Goal: Task Accomplishment & Management: Complete application form

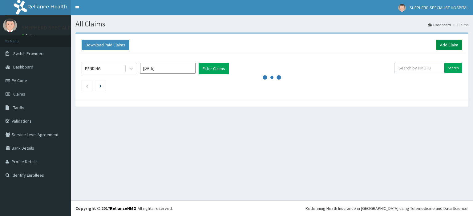
click at [452, 43] on link "Add Claim" at bounding box center [449, 45] width 26 height 10
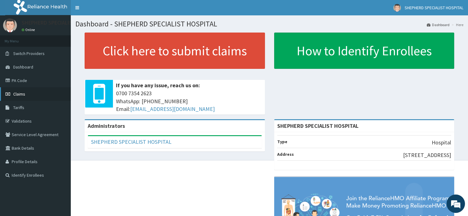
click at [21, 93] on span "Claims" at bounding box center [19, 94] width 12 height 6
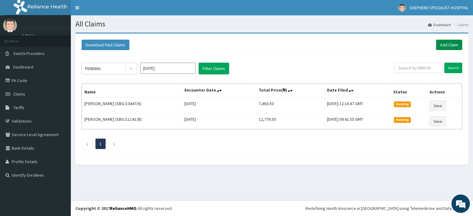
click at [448, 43] on link "Add Claim" at bounding box center [449, 45] width 26 height 10
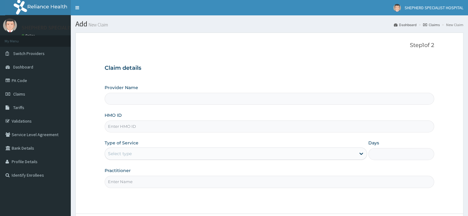
type input "SHEPHERD SPECIALIST HOSPITAL"
click at [153, 124] on input "HMO ID" at bounding box center [269, 127] width 329 height 12
type input "CHL/10022/A"
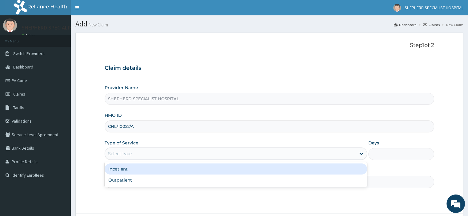
click at [140, 156] on div "Select type" at bounding box center [230, 154] width 251 height 10
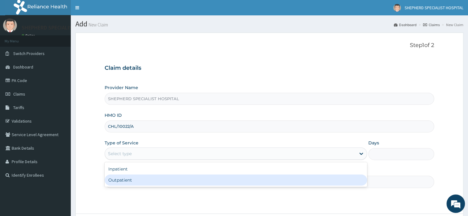
click at [129, 179] on div "Outpatient" at bounding box center [236, 180] width 263 height 11
type input "1"
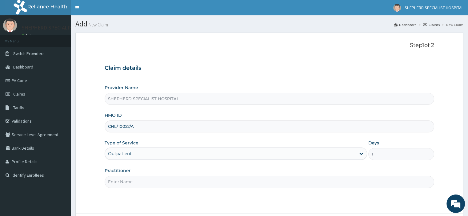
click at [129, 179] on input "Practitioner" at bounding box center [269, 182] width 329 height 12
click at [143, 184] on input "Practitioner" at bounding box center [269, 182] width 329 height 12
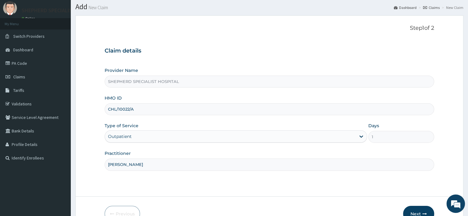
scroll to position [20, 0]
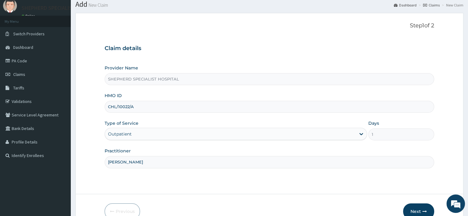
type input "Dr Sanusi"
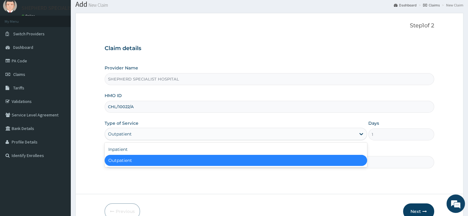
click at [243, 136] on div "Outpatient" at bounding box center [230, 134] width 251 height 10
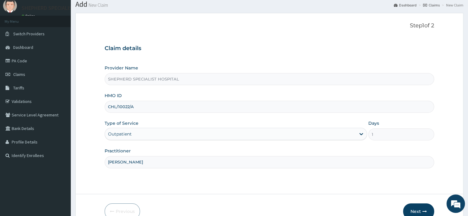
click at [243, 136] on div "Outpatient" at bounding box center [230, 134] width 251 height 10
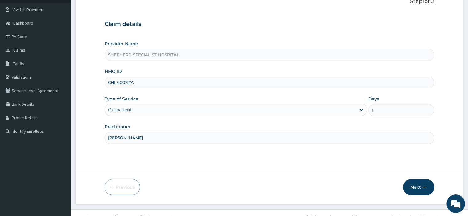
scroll to position [53, 0]
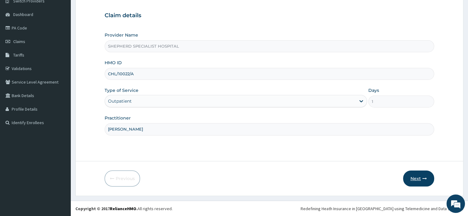
click at [416, 181] on button "Next" at bounding box center [418, 179] width 31 height 16
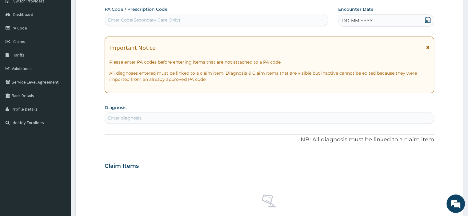
click at [171, 18] on div "Enter Code(Secondary Care Only)" at bounding box center [144, 20] width 72 height 6
click at [427, 20] on icon at bounding box center [428, 20] width 6 height 6
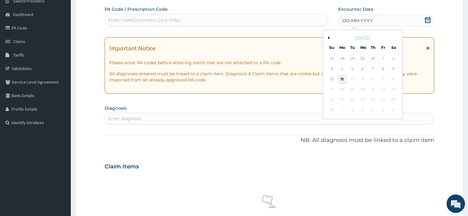
click at [342, 80] on div "11" at bounding box center [342, 79] width 9 height 9
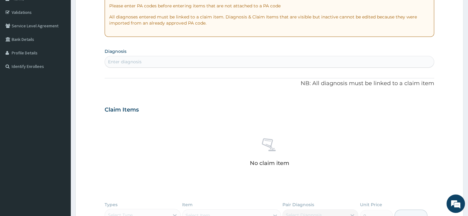
scroll to position [137, 0]
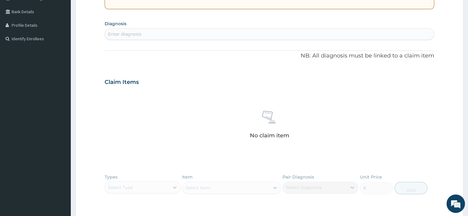
click at [202, 30] on div "Enter diagnosis" at bounding box center [269, 34] width 329 height 10
type input "pneumoni"
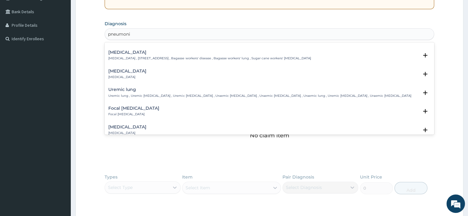
scroll to position [0, 0]
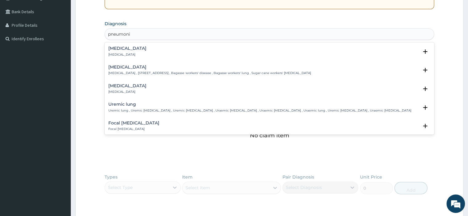
click at [127, 46] on h4 "Pneumonia" at bounding box center [127, 48] width 38 height 5
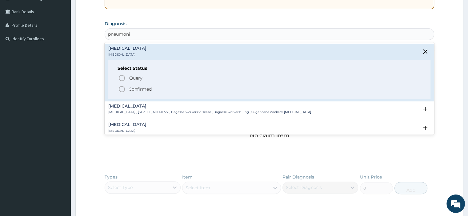
click at [131, 90] on p "Confirmed" at bounding box center [140, 89] width 23 height 6
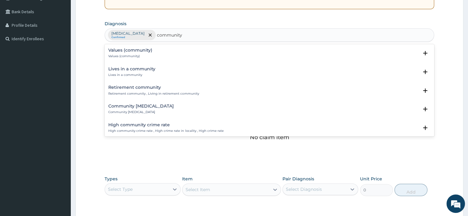
type input "community ac"
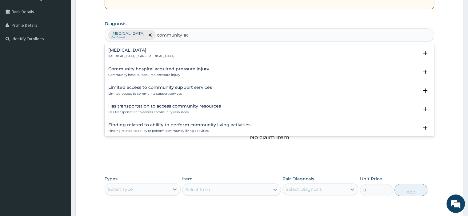
click at [164, 49] on h4 "Community acquired pneumonia" at bounding box center [141, 50] width 66 height 5
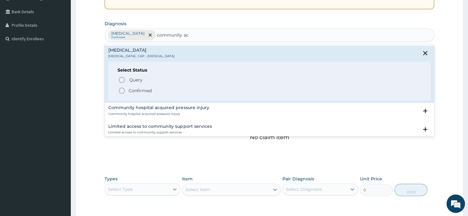
click at [138, 88] on p "Confirmed" at bounding box center [140, 91] width 23 height 6
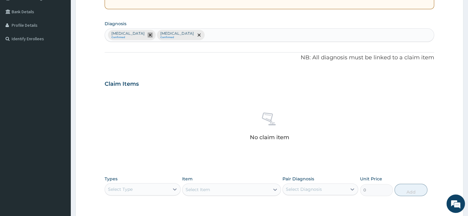
click at [147, 33] on span "remove selection option" at bounding box center [150, 35] width 6 height 6
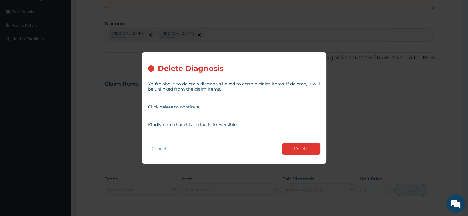
click at [300, 149] on button "Delete" at bounding box center [301, 148] width 38 height 11
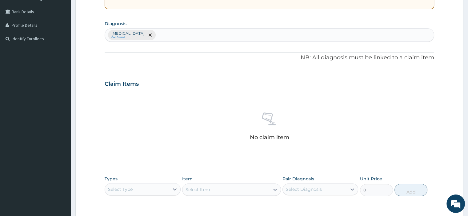
click at [212, 30] on div "Community acquired pneumonia Confirmed" at bounding box center [269, 35] width 329 height 13
type input "peptic"
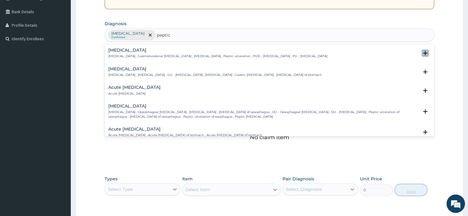
click at [423, 52] on icon "open select status" at bounding box center [425, 53] width 4 height 4
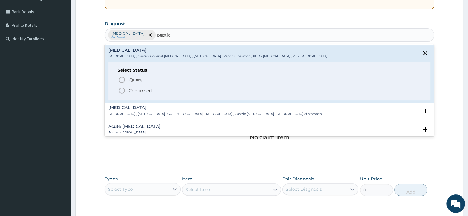
click at [124, 88] on icon "status option filled" at bounding box center [121, 90] width 7 height 7
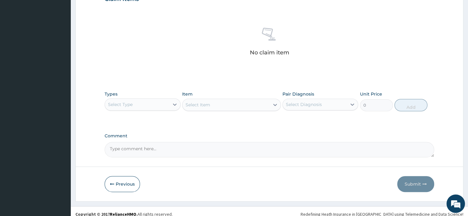
scroll to position [227, 0]
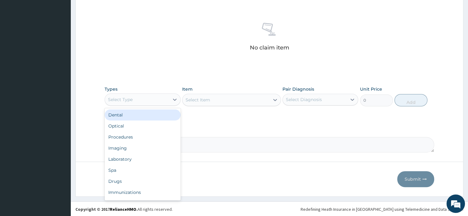
click at [155, 102] on div "Select Type" at bounding box center [137, 100] width 64 height 10
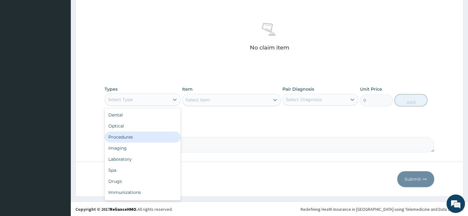
click at [132, 138] on div "Procedures" at bounding box center [143, 137] width 76 height 11
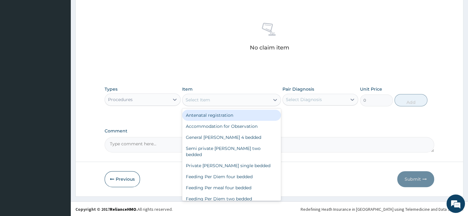
click at [235, 99] on div "Select Item" at bounding box center [226, 100] width 87 height 10
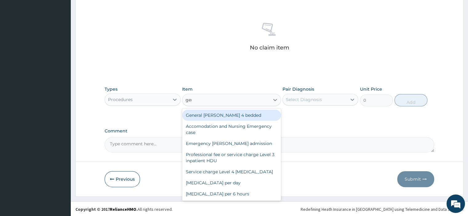
type input "gene"
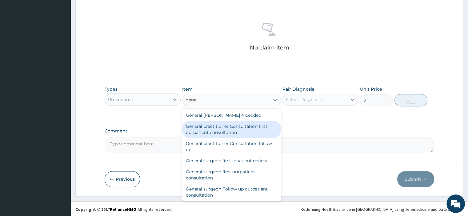
click at [226, 128] on div "General practitioner Consultation first outpatient consultation" at bounding box center [231, 129] width 99 height 17
type input "3795"
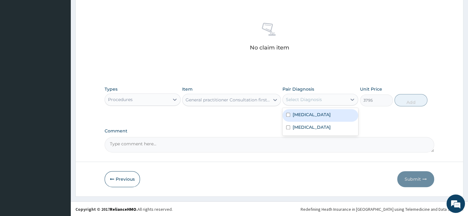
click at [306, 98] on div "Select Diagnosis" at bounding box center [304, 100] width 36 height 6
click at [298, 122] on div "Community acquired pneumonia" at bounding box center [321, 115] width 76 height 13
checkbox input "true"
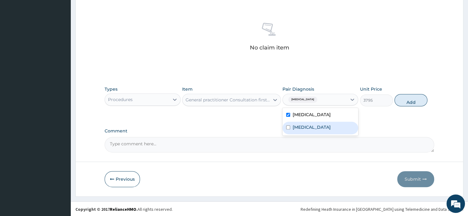
click at [293, 131] on label "Peptic ulcer" at bounding box center [312, 127] width 38 height 6
checkbox input "true"
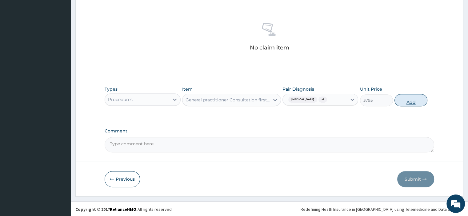
click at [410, 105] on button "Add" at bounding box center [411, 100] width 33 height 12
type input "0"
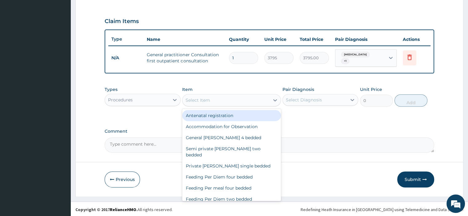
click at [207, 102] on div "Select Item" at bounding box center [198, 100] width 25 height 6
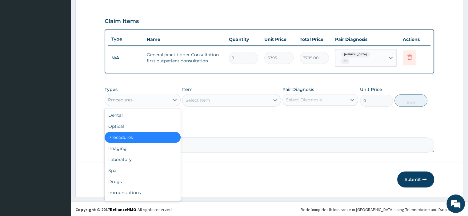
click at [165, 103] on div "Procedures" at bounding box center [137, 100] width 64 height 10
click at [125, 159] on div "Laboratory" at bounding box center [143, 159] width 76 height 11
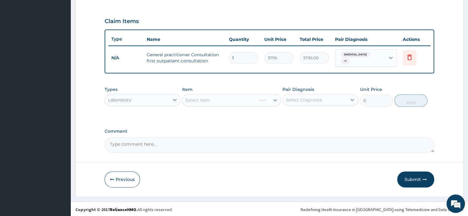
click at [220, 98] on div "Select Item" at bounding box center [231, 100] width 99 height 12
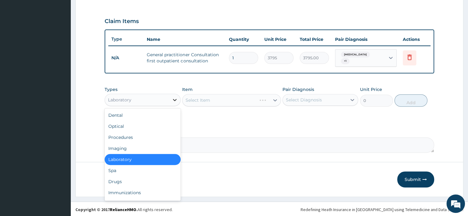
click at [170, 103] on div at bounding box center [174, 99] width 11 height 11
click at [122, 177] on div "Drugs" at bounding box center [143, 181] width 76 height 11
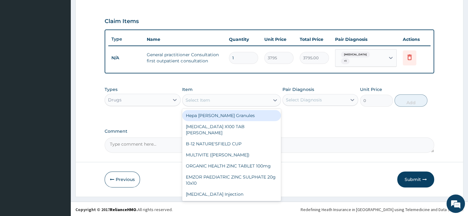
click at [239, 101] on div "Select Item" at bounding box center [226, 100] width 87 height 10
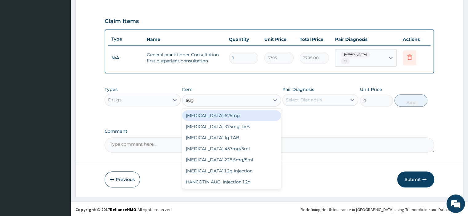
type input "augm"
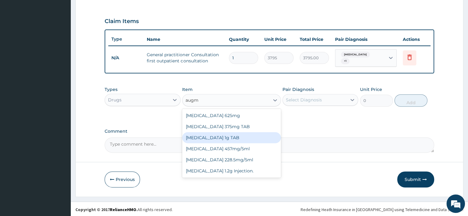
click at [222, 136] on div "AUGMENTIN 1g TAB" at bounding box center [231, 137] width 99 height 11
type input "1581.25"
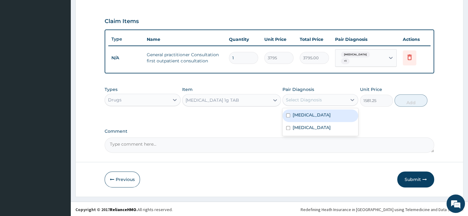
click at [324, 99] on div "Select Diagnosis" at bounding box center [315, 100] width 64 height 10
click at [308, 117] on label "Community acquired pneumonia" at bounding box center [312, 115] width 38 height 6
checkbox input "true"
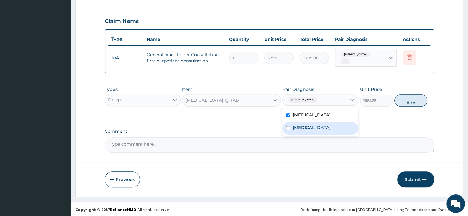
click at [301, 128] on div "Peptic ulcer" at bounding box center [321, 128] width 76 height 13
checkbox input "true"
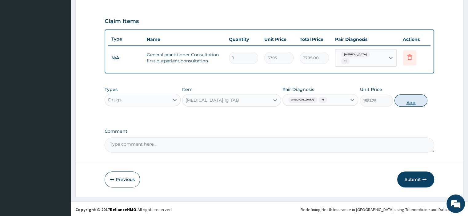
click at [412, 103] on button "Add" at bounding box center [411, 100] width 33 height 12
type input "0"
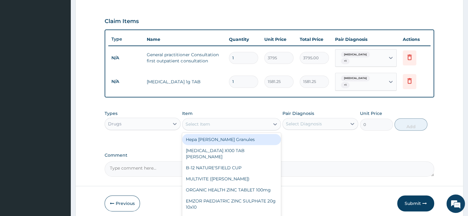
click at [191, 123] on div "Select Item" at bounding box center [198, 124] width 25 height 6
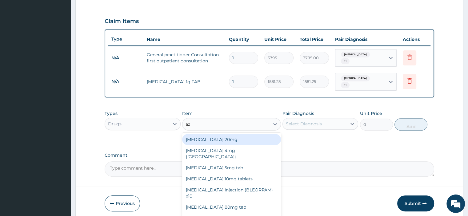
type input "a"
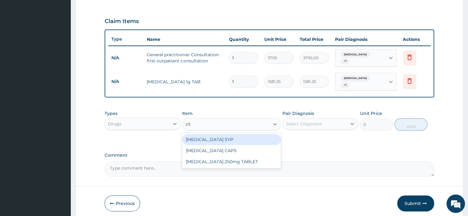
type input "zith"
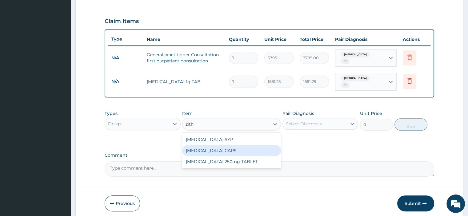
click at [200, 147] on div "ZITHROMAX CAPS" at bounding box center [231, 150] width 99 height 11
type input "948.75"
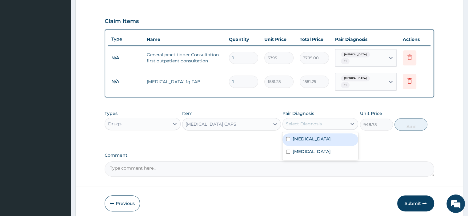
click at [309, 125] on div "Select Diagnosis" at bounding box center [304, 124] width 36 height 6
click at [304, 142] on label "Community acquired pneumonia" at bounding box center [312, 139] width 38 height 6
checkbox input "true"
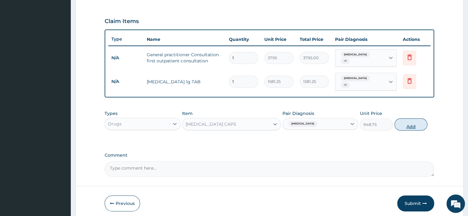
click at [404, 123] on button "Add" at bounding box center [411, 125] width 33 height 12
type input "0"
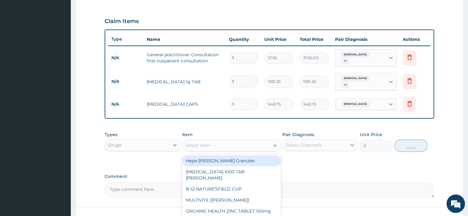
click at [207, 143] on div "Select Item" at bounding box center [198, 146] width 25 height 6
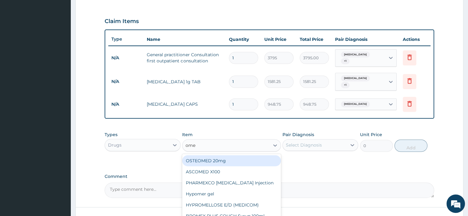
type input "omep"
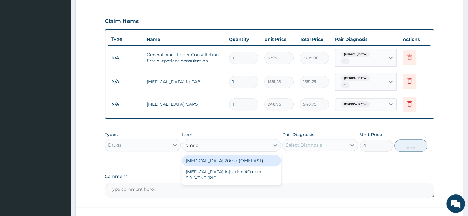
click at [205, 156] on div "OMEPRAZOLE 20mg (OMEFAST)" at bounding box center [231, 160] width 99 height 11
type input "88.55"
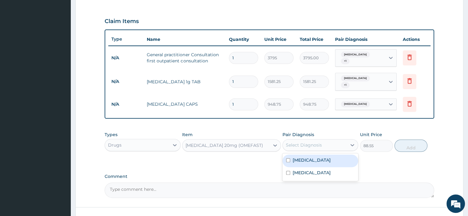
click at [297, 145] on div "Select Diagnosis" at bounding box center [304, 145] width 36 height 6
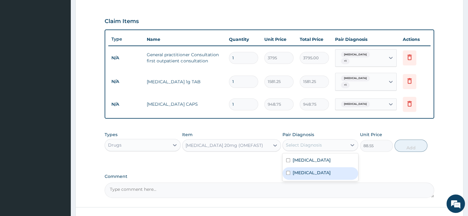
click at [289, 175] on input "checkbox" at bounding box center [288, 173] width 4 height 4
checkbox input "true"
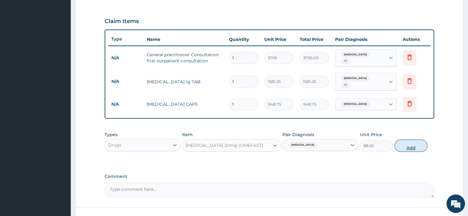
click at [407, 146] on button "Add" at bounding box center [411, 146] width 33 height 12
type input "0"
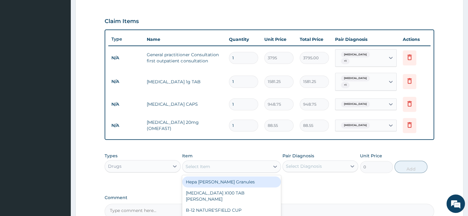
click at [215, 165] on div "Select Item" at bounding box center [226, 167] width 87 height 10
type input "gest"
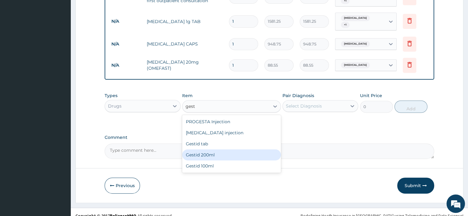
scroll to position [266, 0]
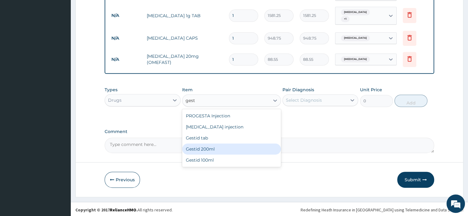
click at [204, 150] on div "Gestid 200ml" at bounding box center [231, 149] width 99 height 11
type input "1138.5"
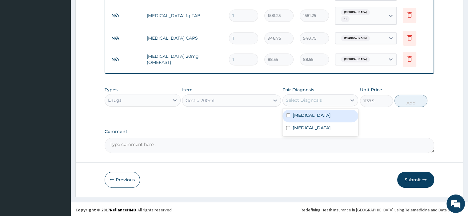
click at [322, 97] on div "Select Diagnosis" at bounding box center [315, 100] width 64 height 10
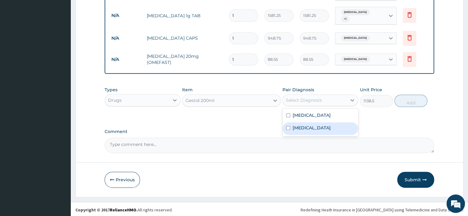
click at [309, 129] on div "Peptic ulcer" at bounding box center [321, 129] width 76 height 13
checkbox input "true"
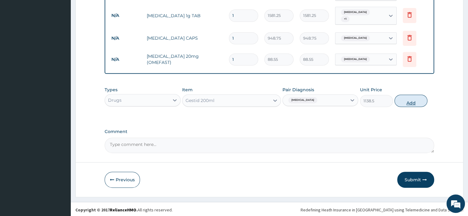
click at [403, 100] on button "Add" at bounding box center [411, 101] width 33 height 12
type input "0"
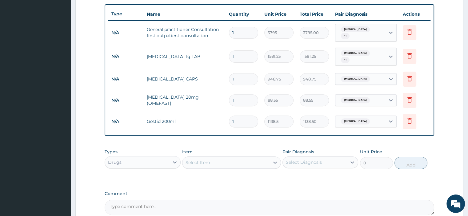
scroll to position [222, 0]
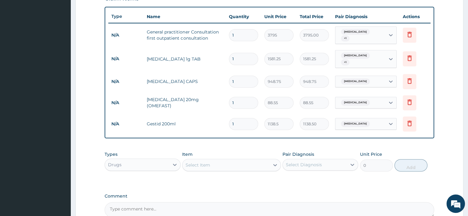
click at [244, 102] on input "1" at bounding box center [243, 103] width 29 height 12
type input "14"
type input "1239.70"
type input "14"
click at [241, 81] on input "1" at bounding box center [243, 82] width 29 height 12
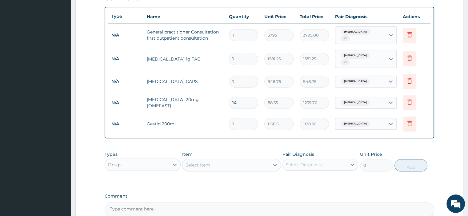
type input "0.00"
type input "3"
type input "2846.25"
type input "3"
click at [241, 59] on input "1" at bounding box center [243, 59] width 29 height 12
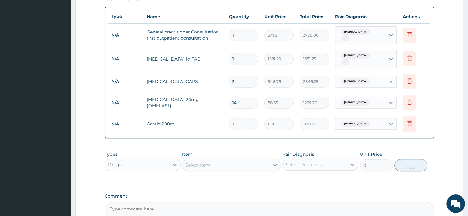
type input "14"
type input "22137.50"
drag, startPoint x: 241, startPoint y: 59, endPoint x: 260, endPoint y: 81, distance: 29.0
click at [260, 81] on tbody "N/A General practitioner Consultation first outpatient consultation 1 3795 3795…" at bounding box center [269, 79] width 322 height 112
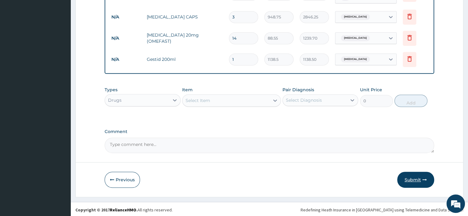
type input "14"
click at [416, 182] on button "Submit" at bounding box center [415, 180] width 37 height 16
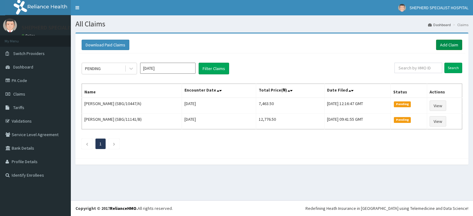
click at [455, 45] on link "Add Claim" at bounding box center [449, 45] width 26 height 10
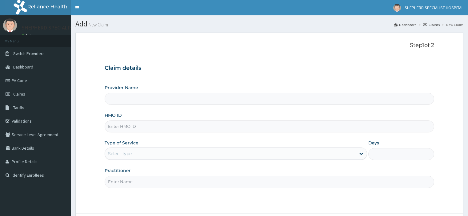
type input "SHEPHERD SPECIALIST HOSPITAL"
